Goal: Transaction & Acquisition: Purchase product/service

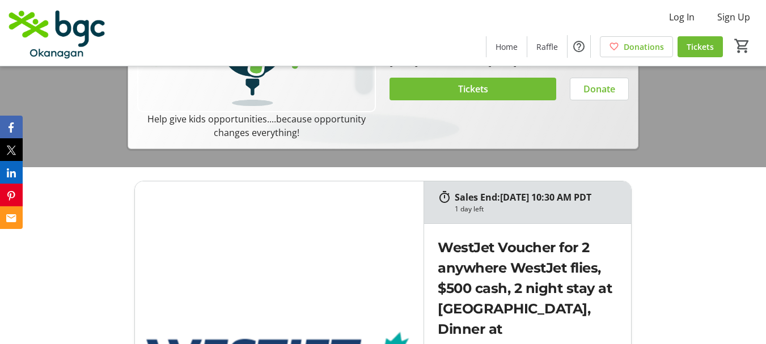
scroll to position [397, 0]
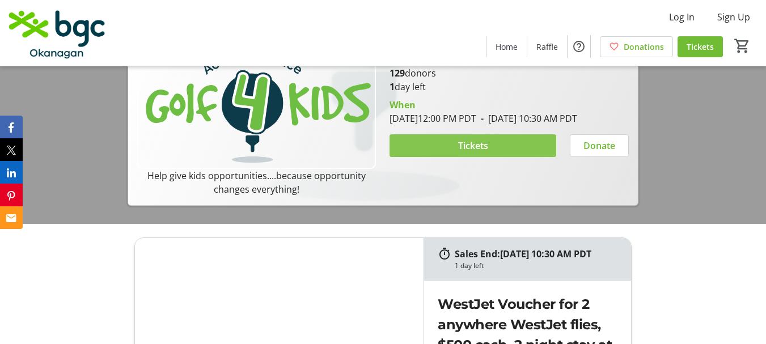
click at [463, 153] on span "Tickets" at bounding box center [473, 146] width 30 height 14
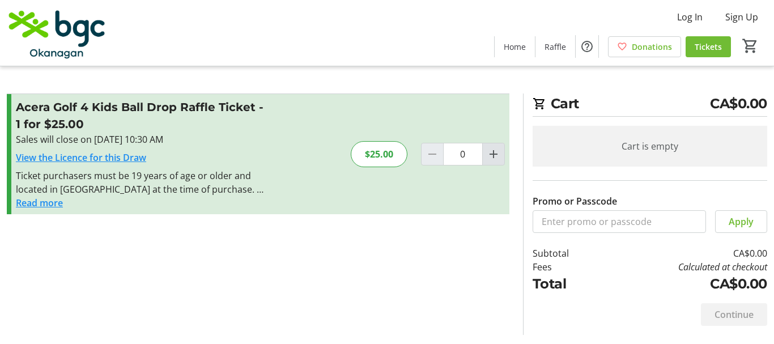
click at [495, 153] on mat-icon "Increment by one" at bounding box center [494, 154] width 14 height 14
type input "1"
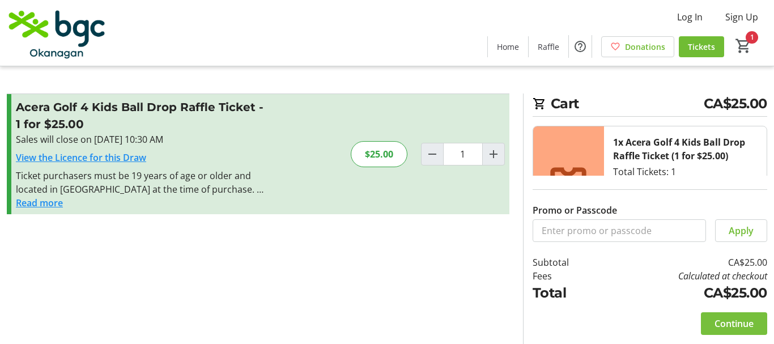
click at [746, 321] on span "Continue" at bounding box center [734, 324] width 39 height 14
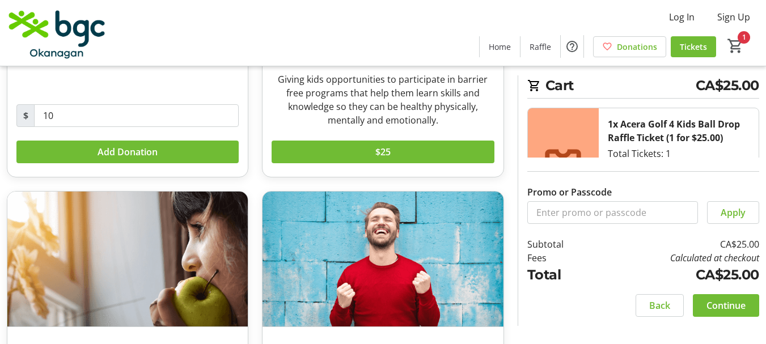
scroll to position [363, 0]
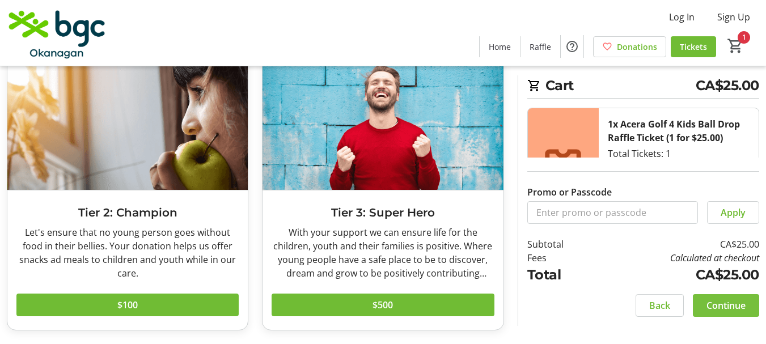
click at [734, 307] on span "Continue" at bounding box center [725, 306] width 39 height 14
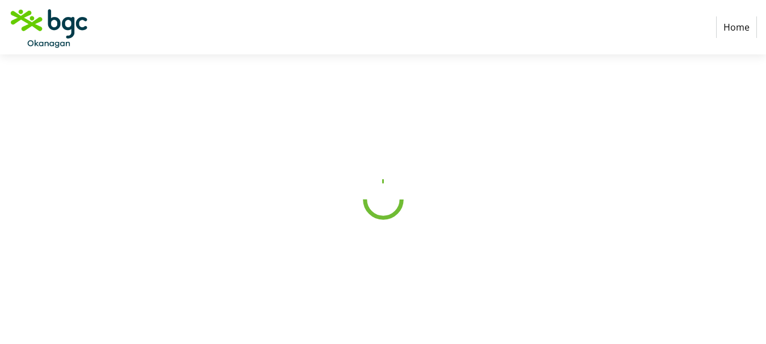
select select "CA"
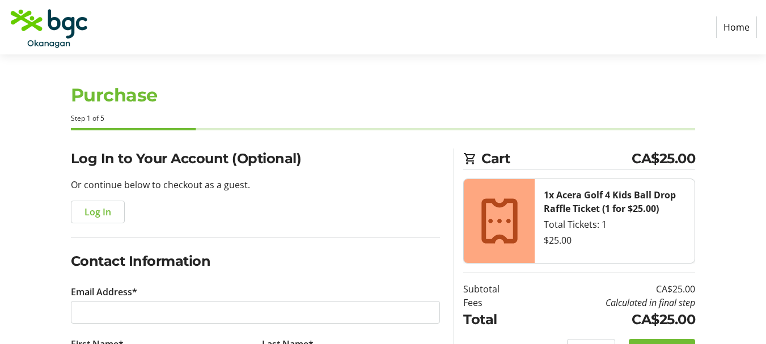
scroll to position [113, 0]
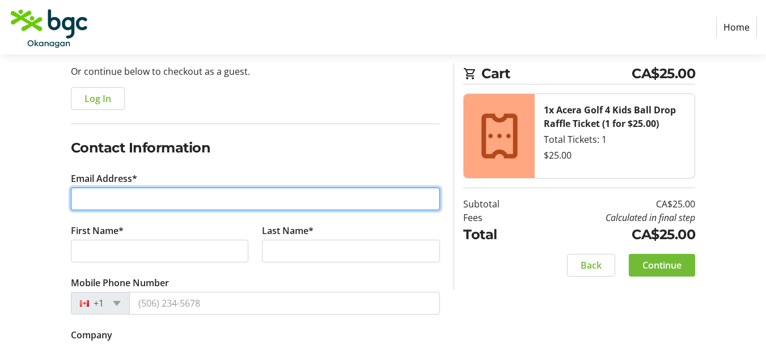
click at [208, 200] on input "Email Address*" at bounding box center [256, 199] width 370 height 23
type input "[EMAIL_ADDRESS][DOMAIN_NAME]"
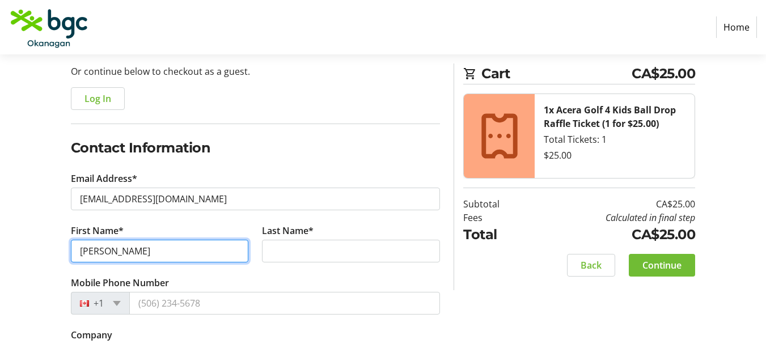
type input "[PERSON_NAME]"
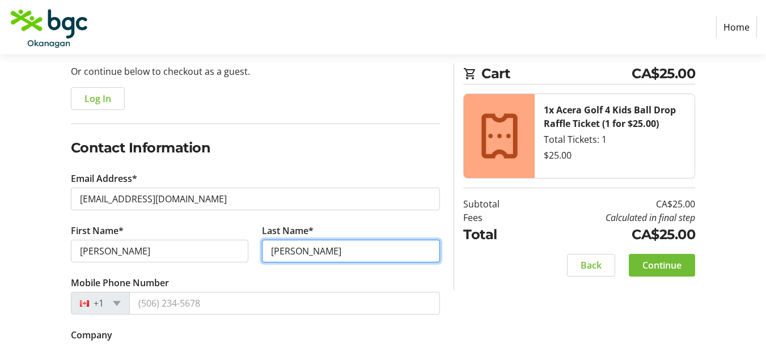
type input "[PERSON_NAME]"
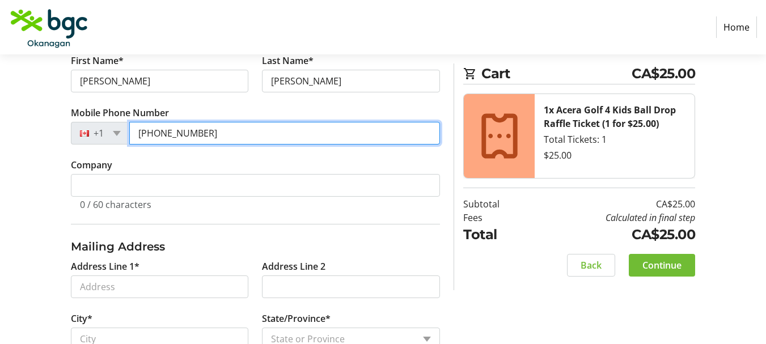
scroll to position [340, 0]
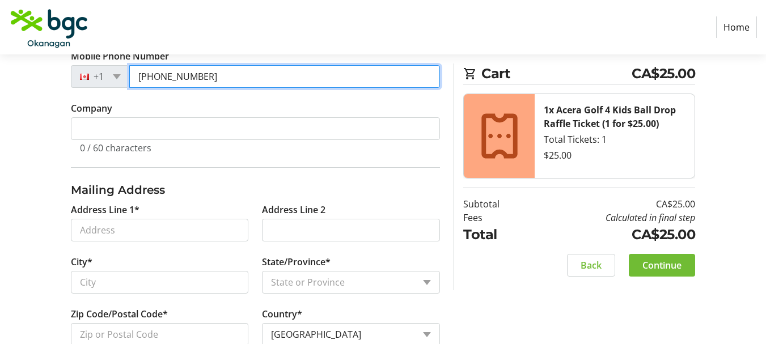
type input "[PHONE_NUMBER]"
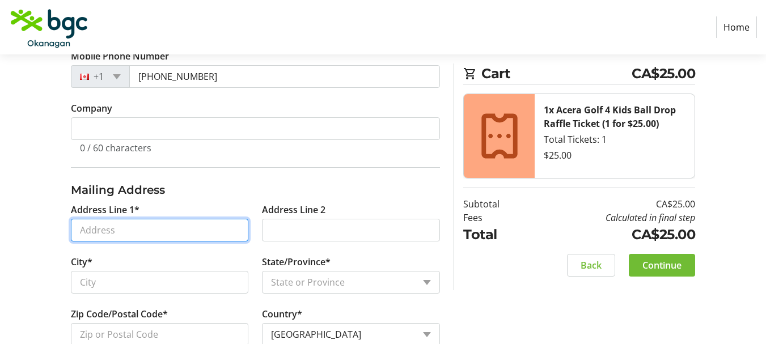
click at [168, 230] on input "Address Line 1*" at bounding box center [160, 230] width 178 height 23
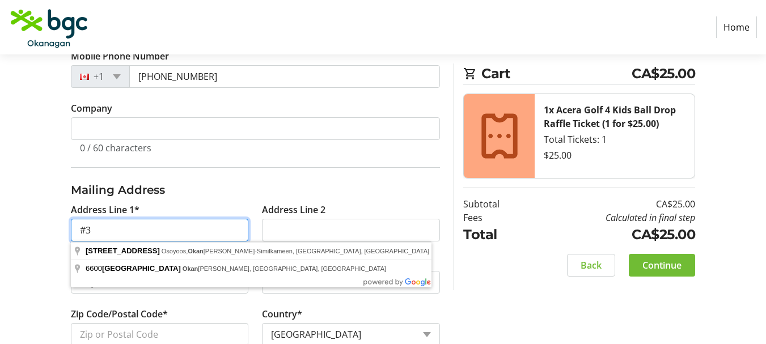
type input "#"
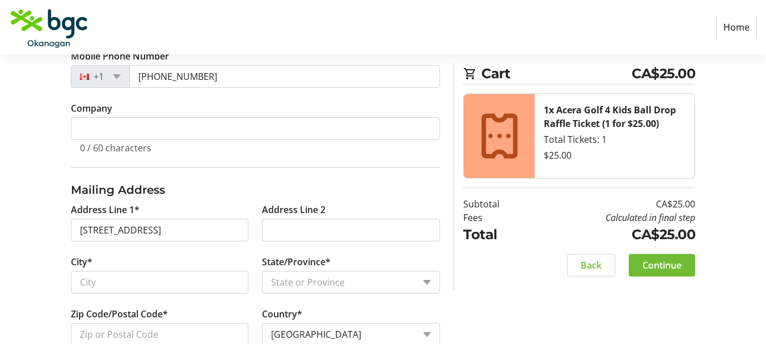
type input "[STREET_ADDRESS]"
type input "[PERSON_NAME]"
select select "BC"
type input "V1H 1M2"
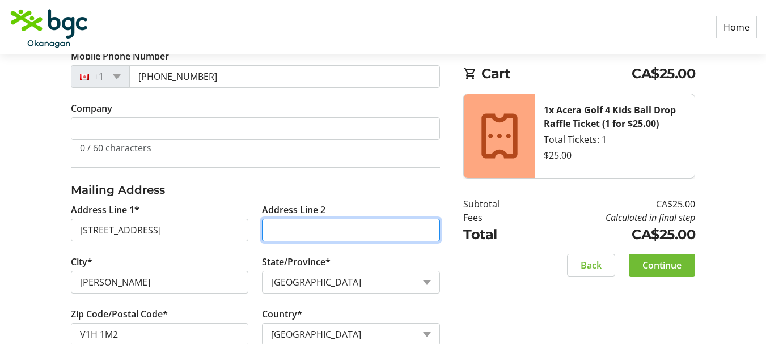
click at [361, 233] on input "Address Line 2" at bounding box center [351, 230] width 178 height 23
type input "#37"
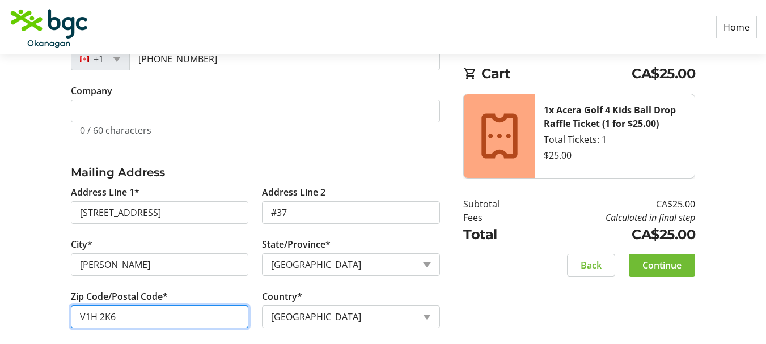
scroll to position [522, 0]
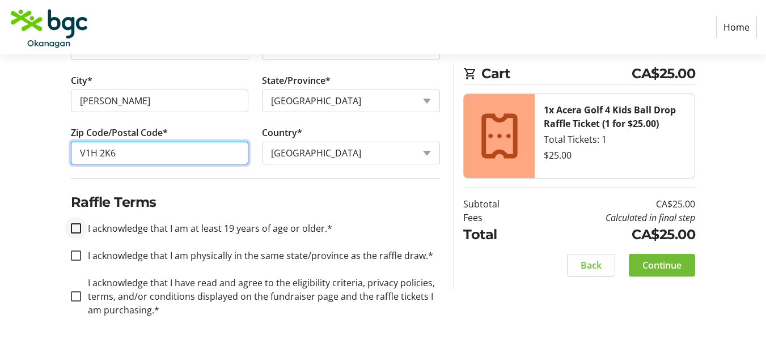
type input "V1H 2K6"
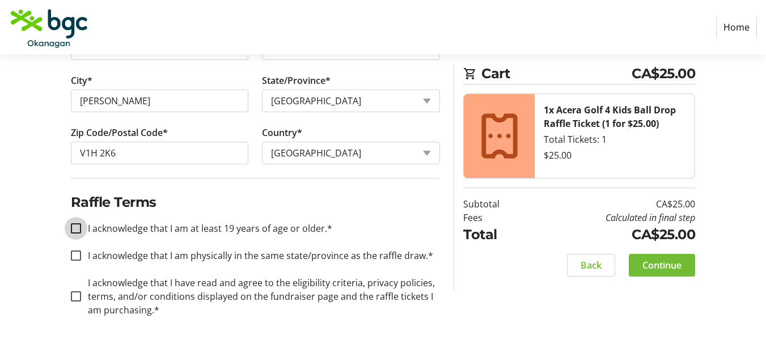
click at [74, 229] on input "I acknowledge that I am at least 19 years of age or older.*" at bounding box center [76, 228] width 10 height 10
checkbox input "true"
click at [70, 252] on div at bounding box center [75, 255] width 27 height 27
checkbox input "true"
click at [77, 296] on input "I acknowledge that I have read and agree to the eligibility criteria, privacy p…" at bounding box center [76, 296] width 10 height 10
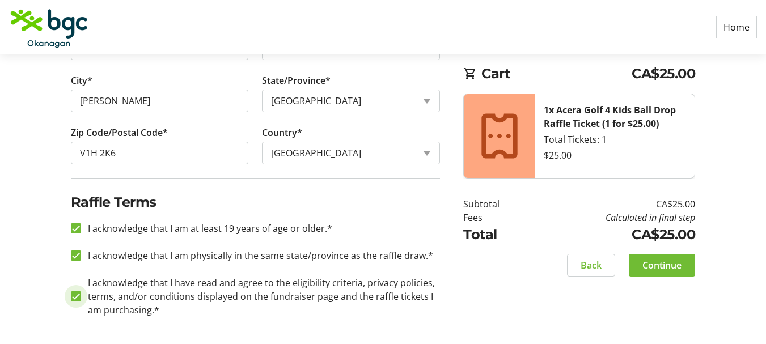
checkbox input "true"
click at [675, 269] on span "Continue" at bounding box center [661, 266] width 39 height 14
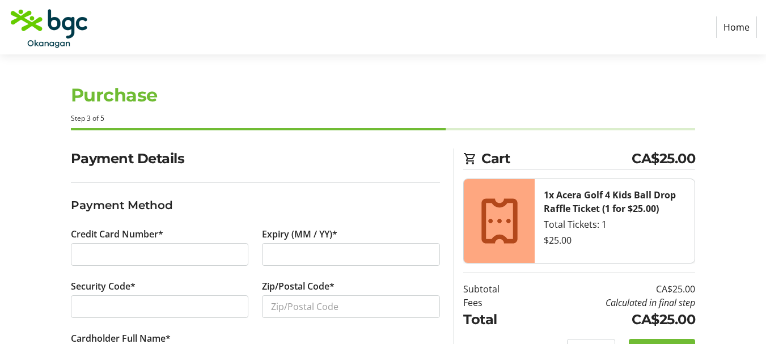
click at [142, 262] on div at bounding box center [160, 254] width 178 height 23
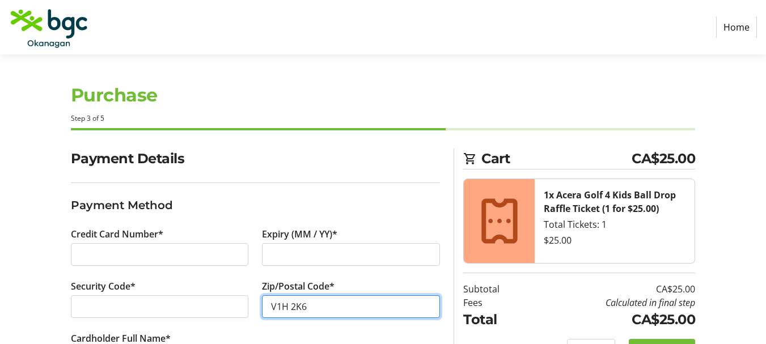
scroll to position [53, 0]
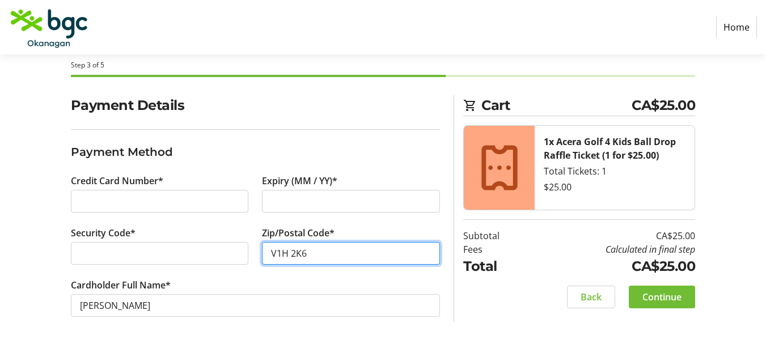
type input "V1H 2K6"
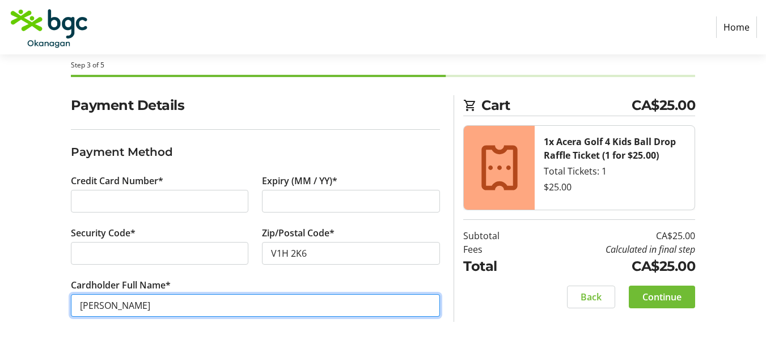
click at [95, 307] on input "[PERSON_NAME]" at bounding box center [256, 305] width 370 height 23
type input "[PERSON_NAME]"
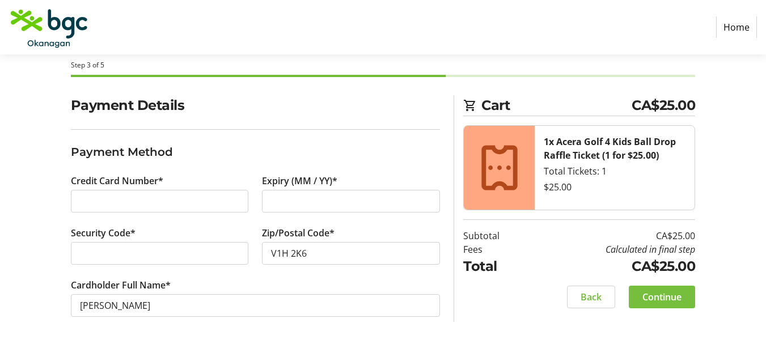
click at [671, 301] on span "Continue" at bounding box center [661, 297] width 39 height 14
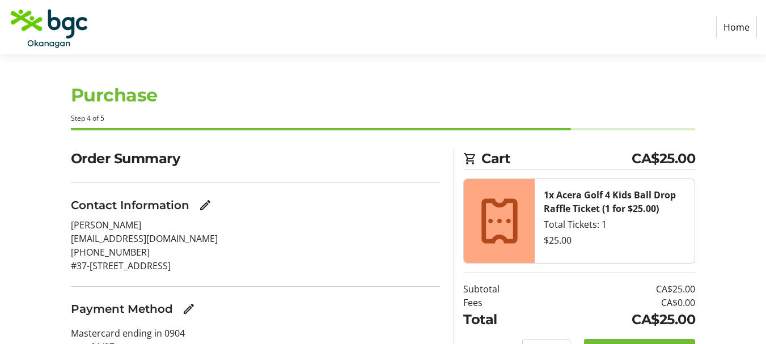
scroll to position [61, 0]
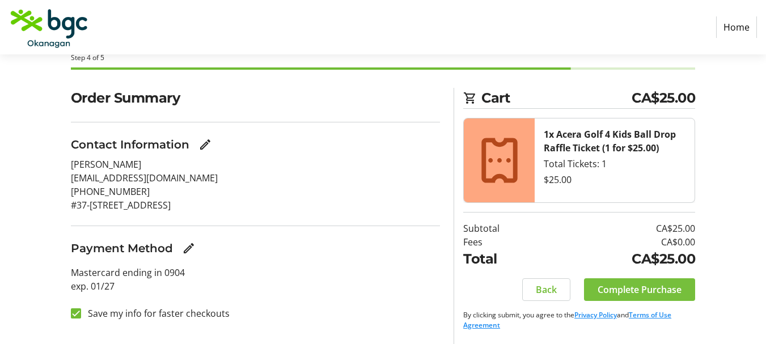
click at [659, 294] on span "Complete Purchase" at bounding box center [640, 290] width 84 height 14
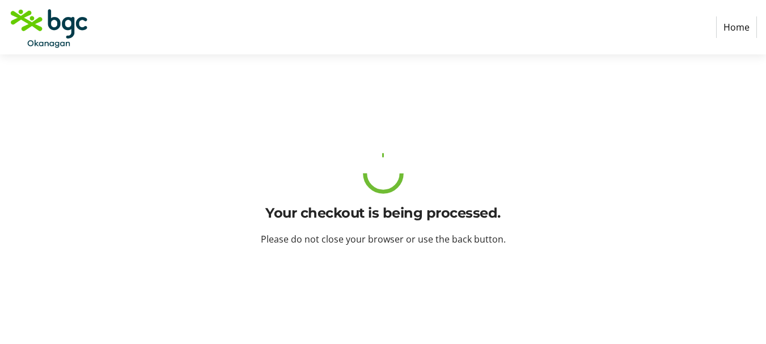
scroll to position [0, 0]
